Goal: Browse casually: Explore the website without a specific task or goal

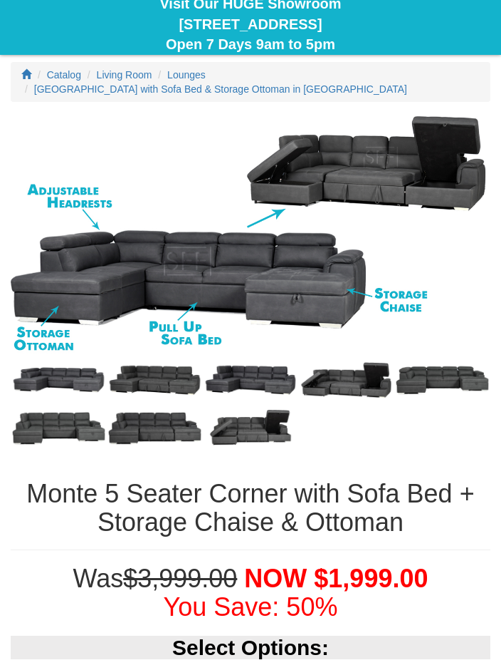
scroll to position [380, 0]
click at [50, 383] on img at bounding box center [59, 380] width 96 height 48
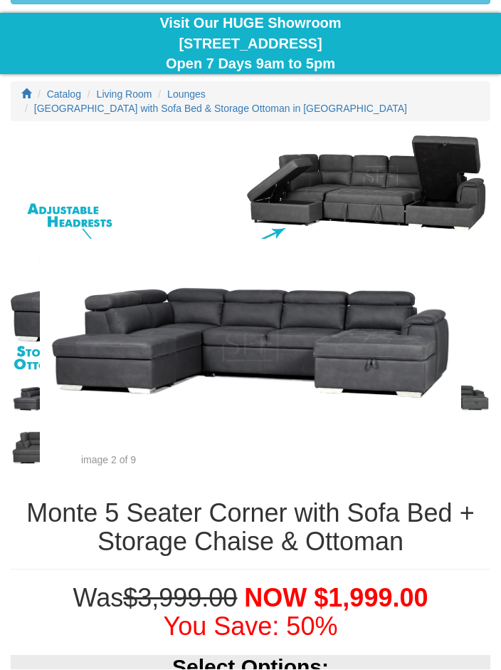
scroll to position [361, 0]
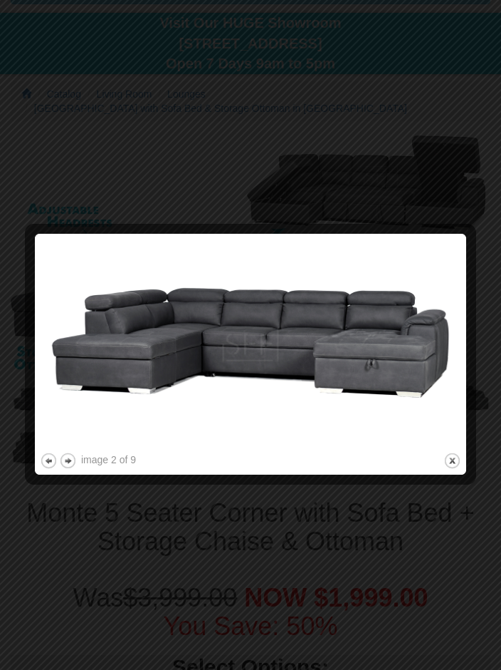
click at [446, 469] on button "close" at bounding box center [453, 461] width 18 height 18
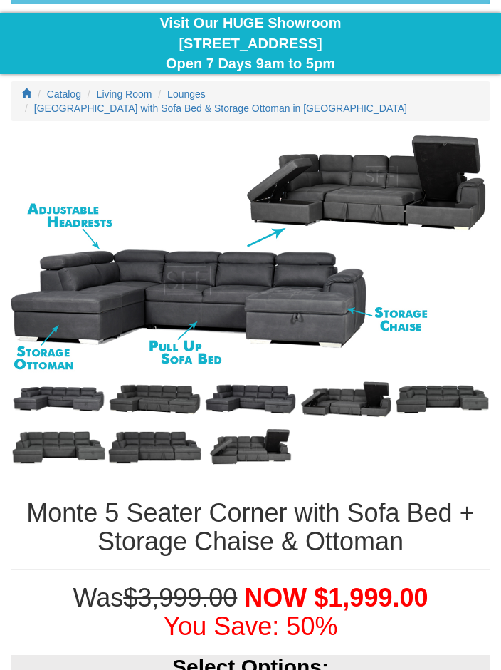
click at [156, 402] on img at bounding box center [155, 399] width 96 height 48
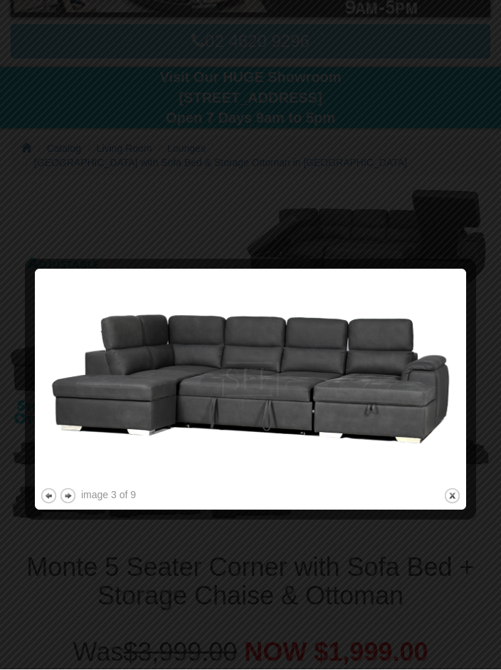
scroll to position [307, 0]
click at [66, 494] on button "next" at bounding box center [68, 496] width 18 height 18
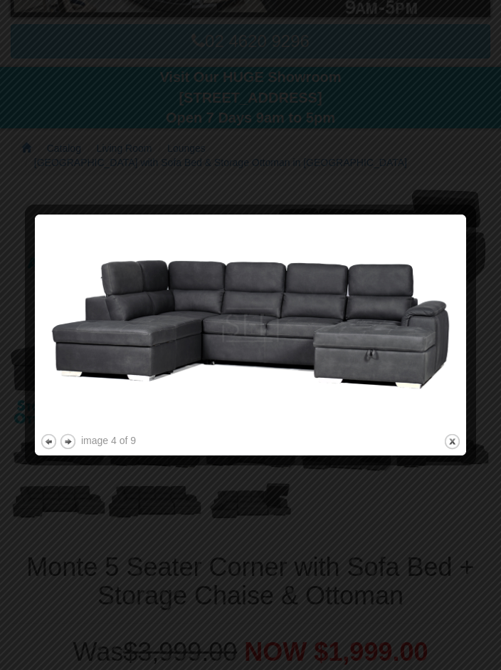
click at [68, 441] on button "next" at bounding box center [68, 441] width 18 height 18
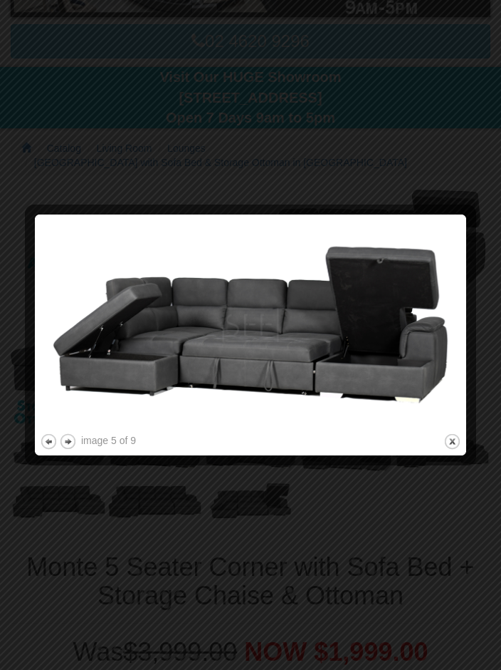
click at [72, 439] on button "next" at bounding box center [68, 441] width 18 height 18
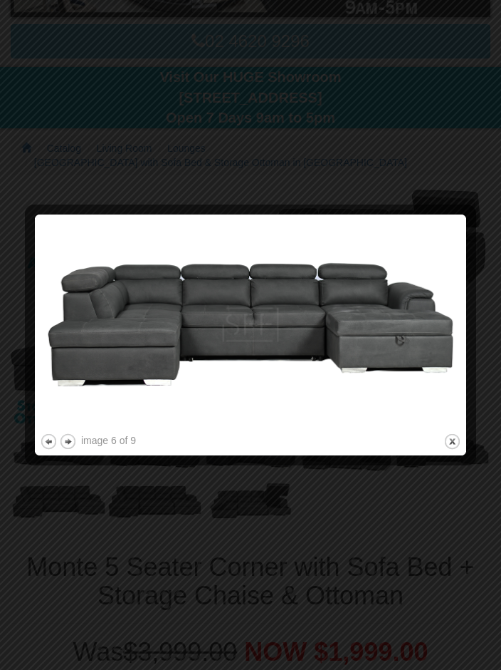
click at [73, 441] on button "next" at bounding box center [68, 441] width 18 height 18
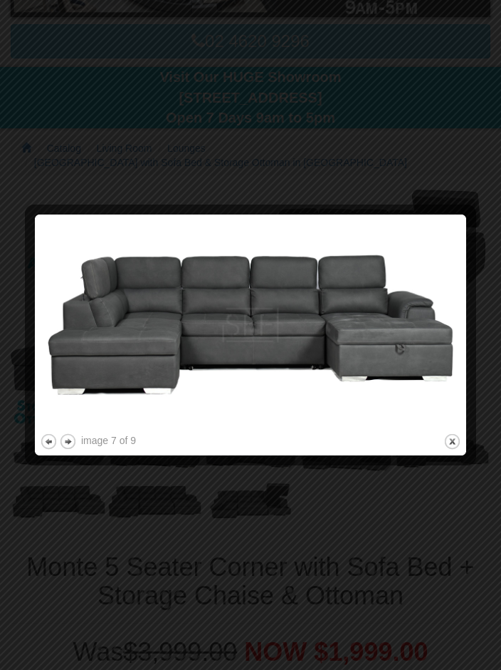
click at [72, 442] on button "next" at bounding box center [68, 441] width 18 height 18
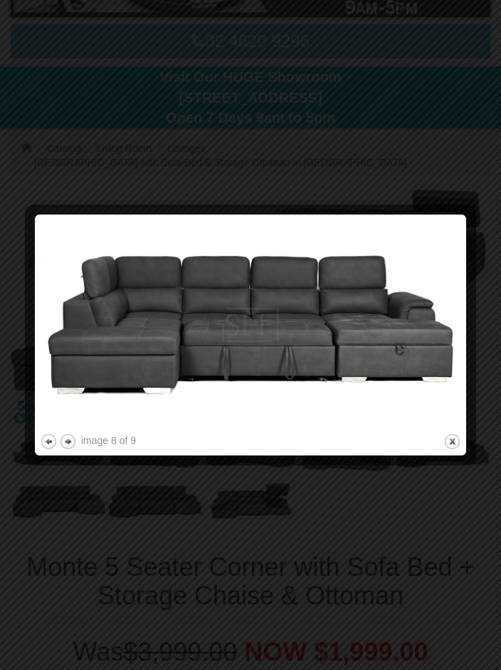
click at [67, 442] on button "next" at bounding box center [68, 441] width 18 height 18
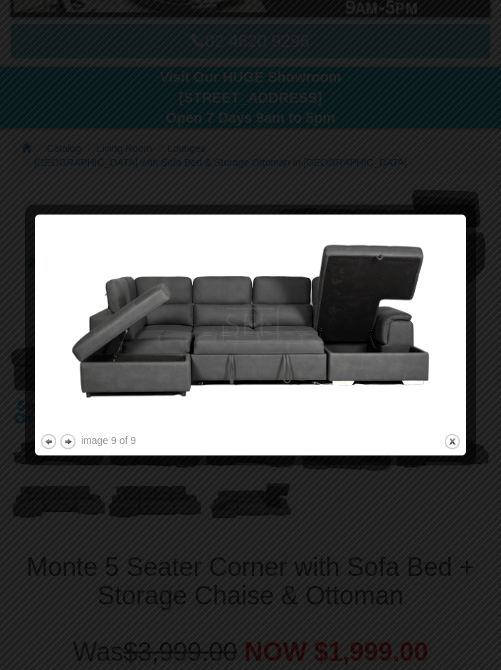
click at [70, 447] on button "next" at bounding box center [68, 441] width 18 height 18
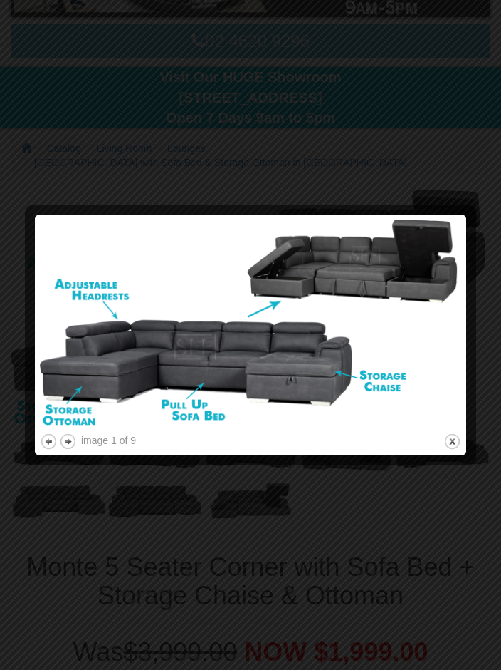
click at [73, 445] on button "next" at bounding box center [68, 441] width 18 height 18
